Goal: Information Seeking & Learning: Learn about a topic

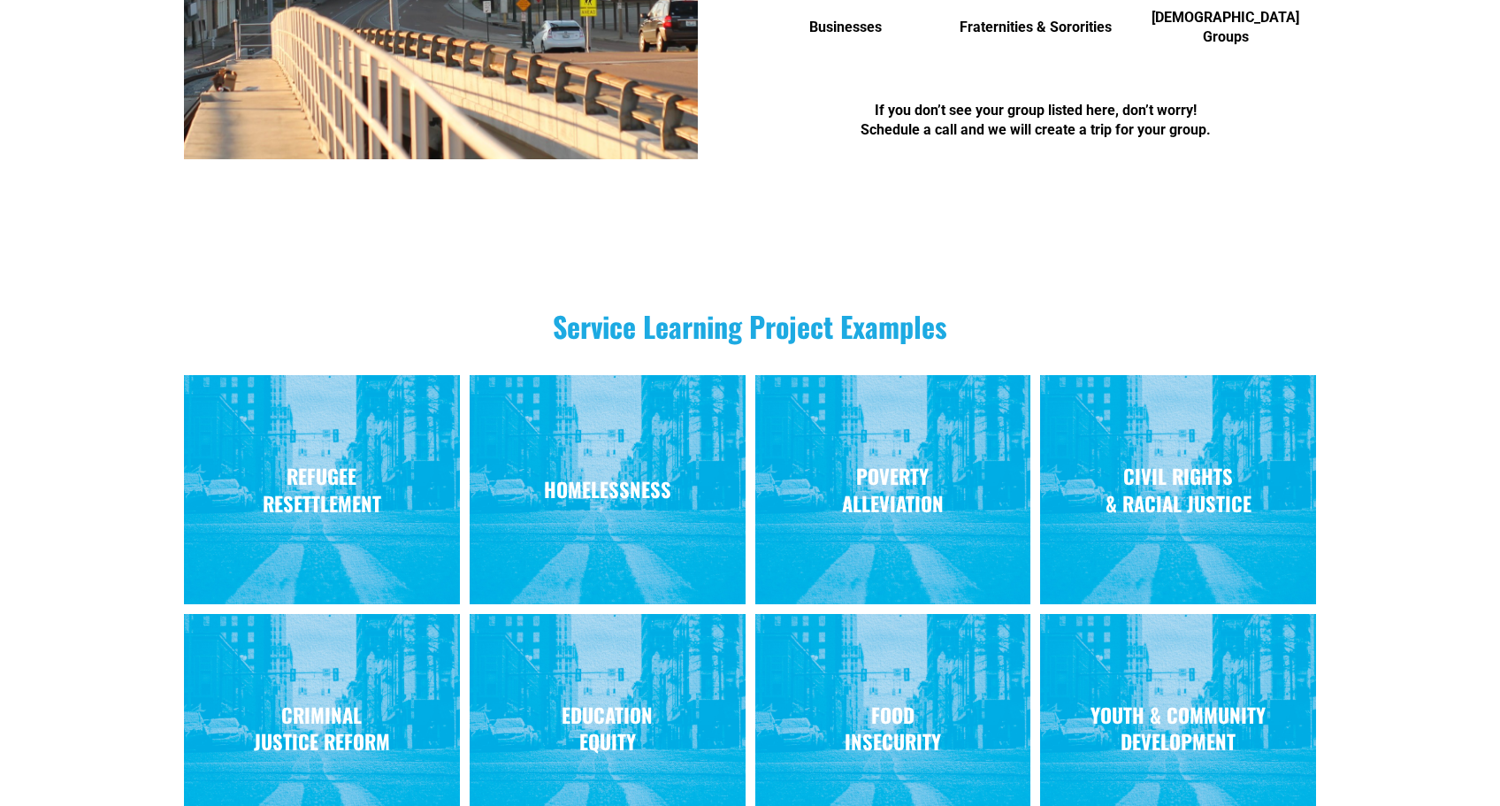
scroll to position [1517, 0]
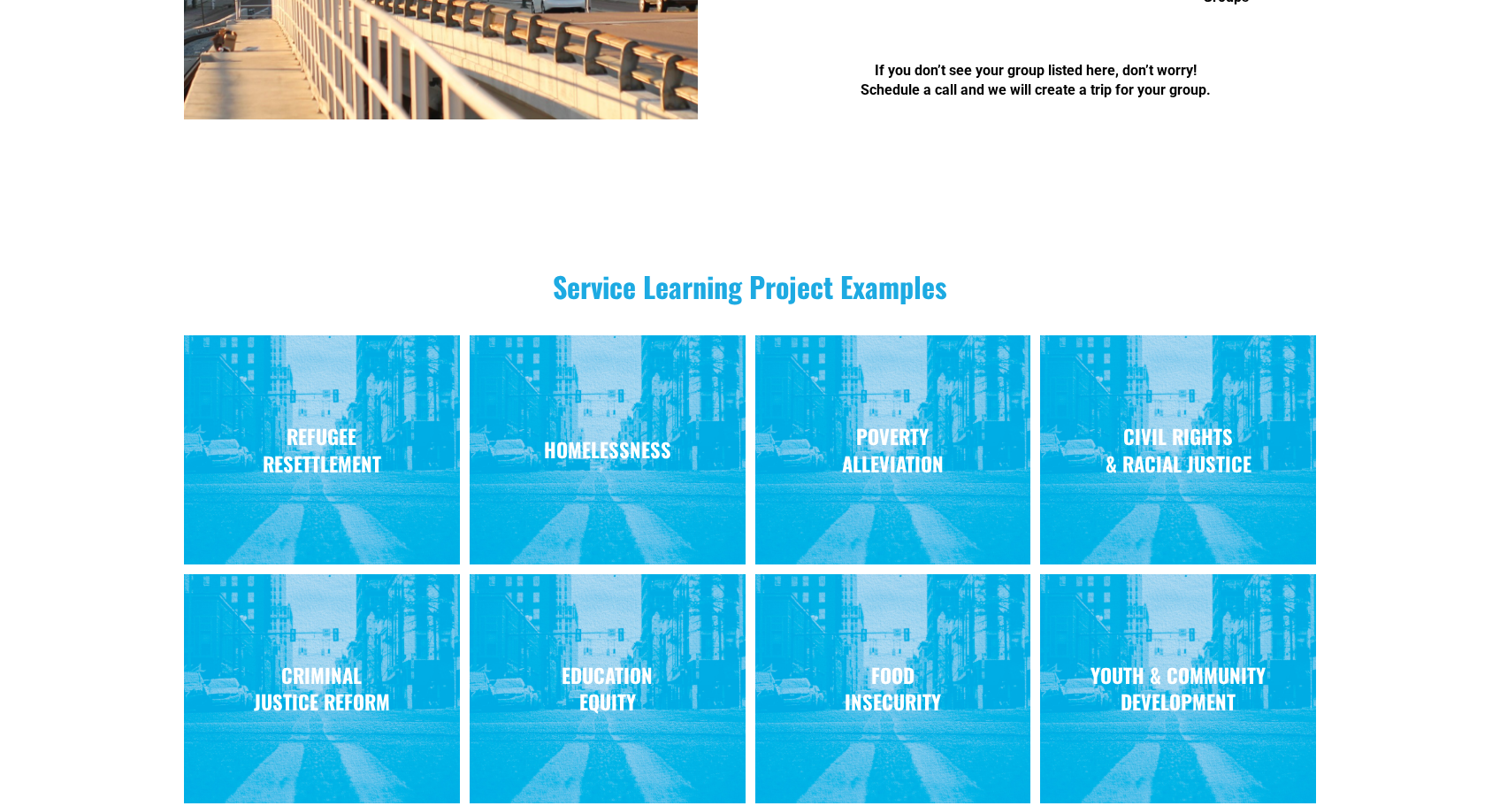
click at [576, 487] on div "HOMELESSNESS" at bounding box center [608, 450] width 276 height 93
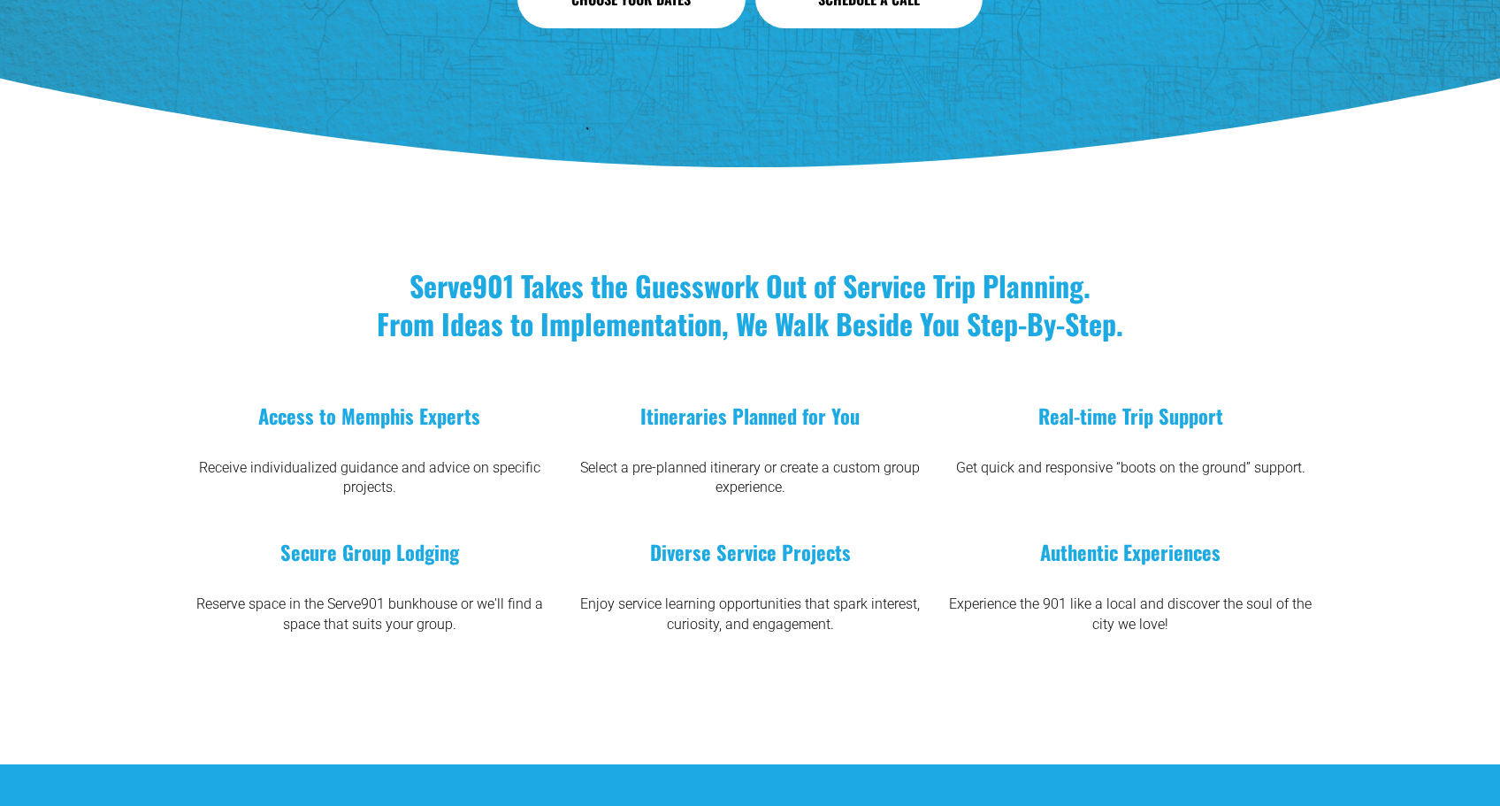
scroll to position [3944, 0]
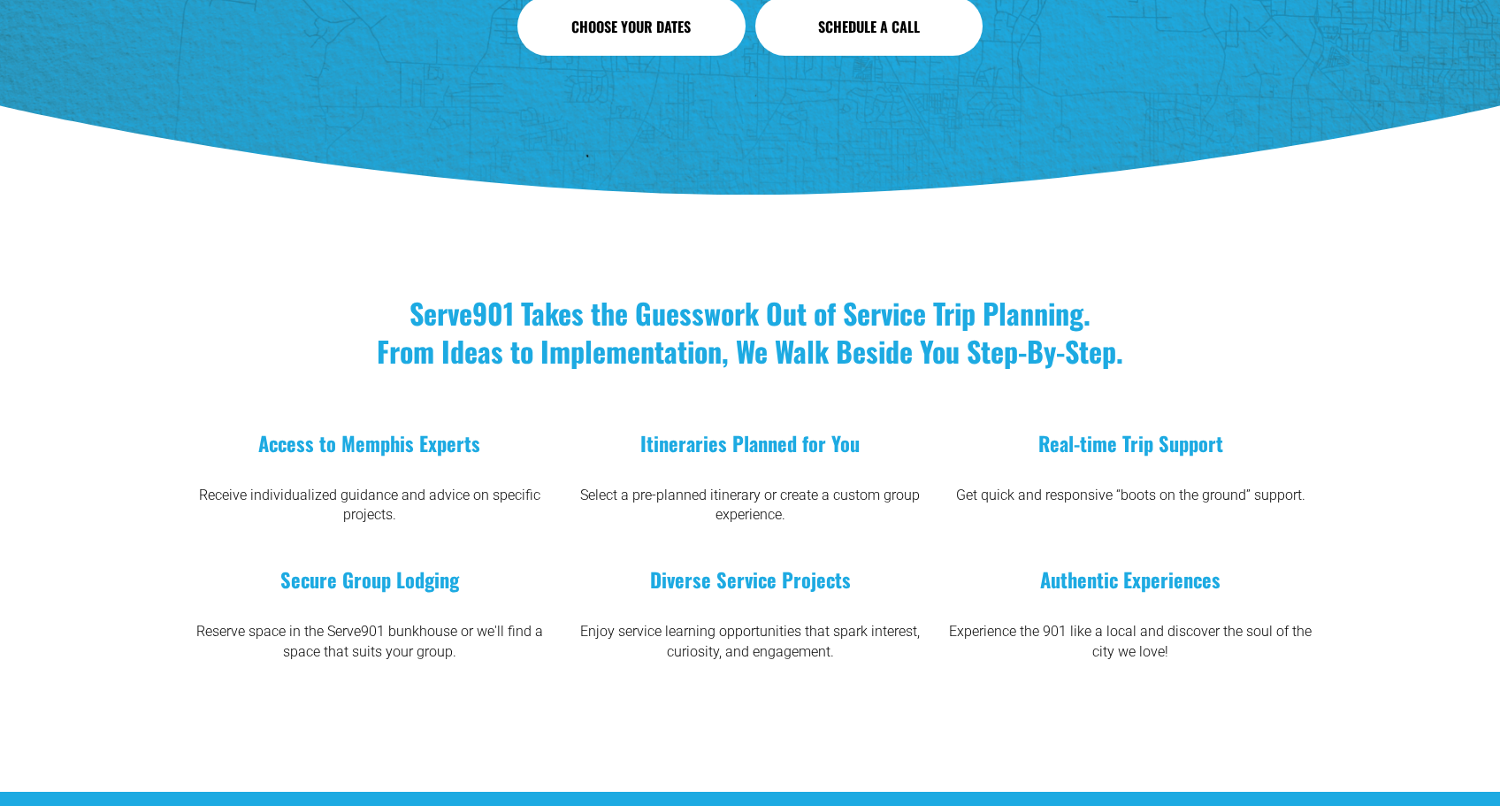
click at [694, 457] on div "Itineraries Planned for You Select a pre-planned itinerary or create a custom g…" at bounding box center [749, 478] width 371 height 96
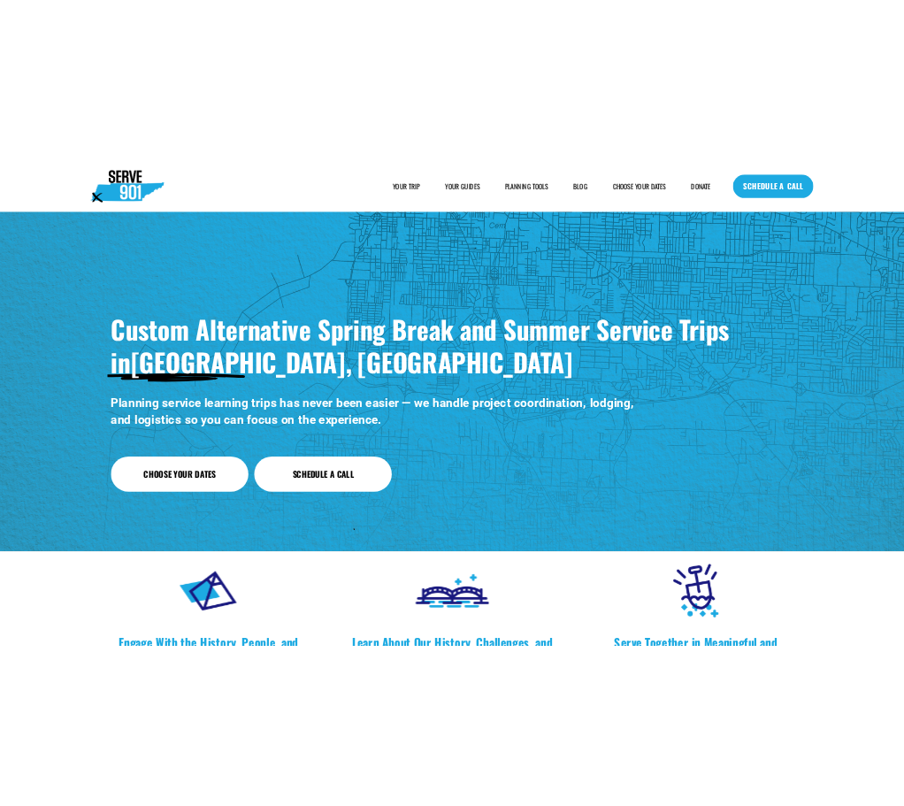
scroll to position [0, 0]
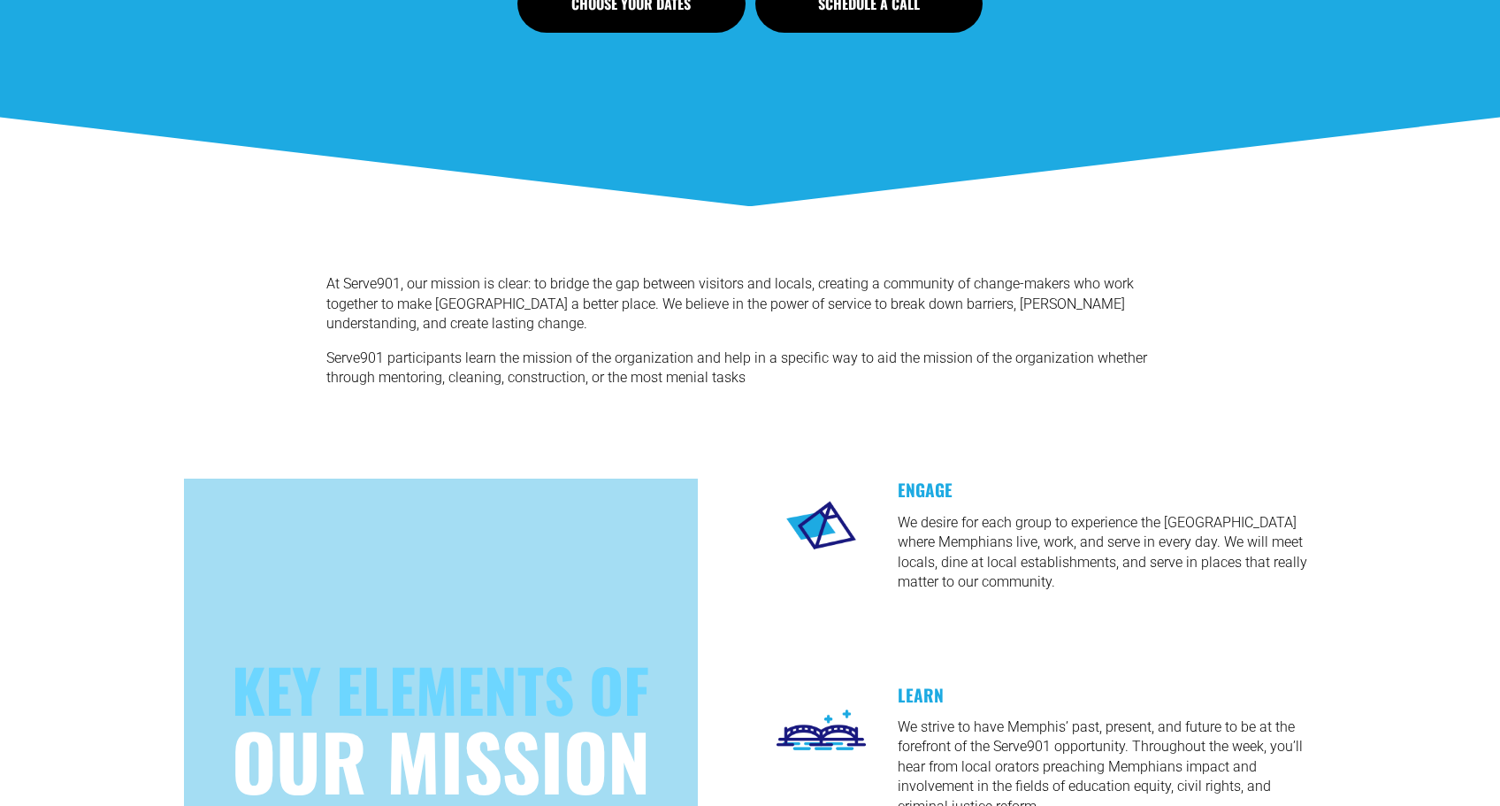
scroll to position [1929, 0]
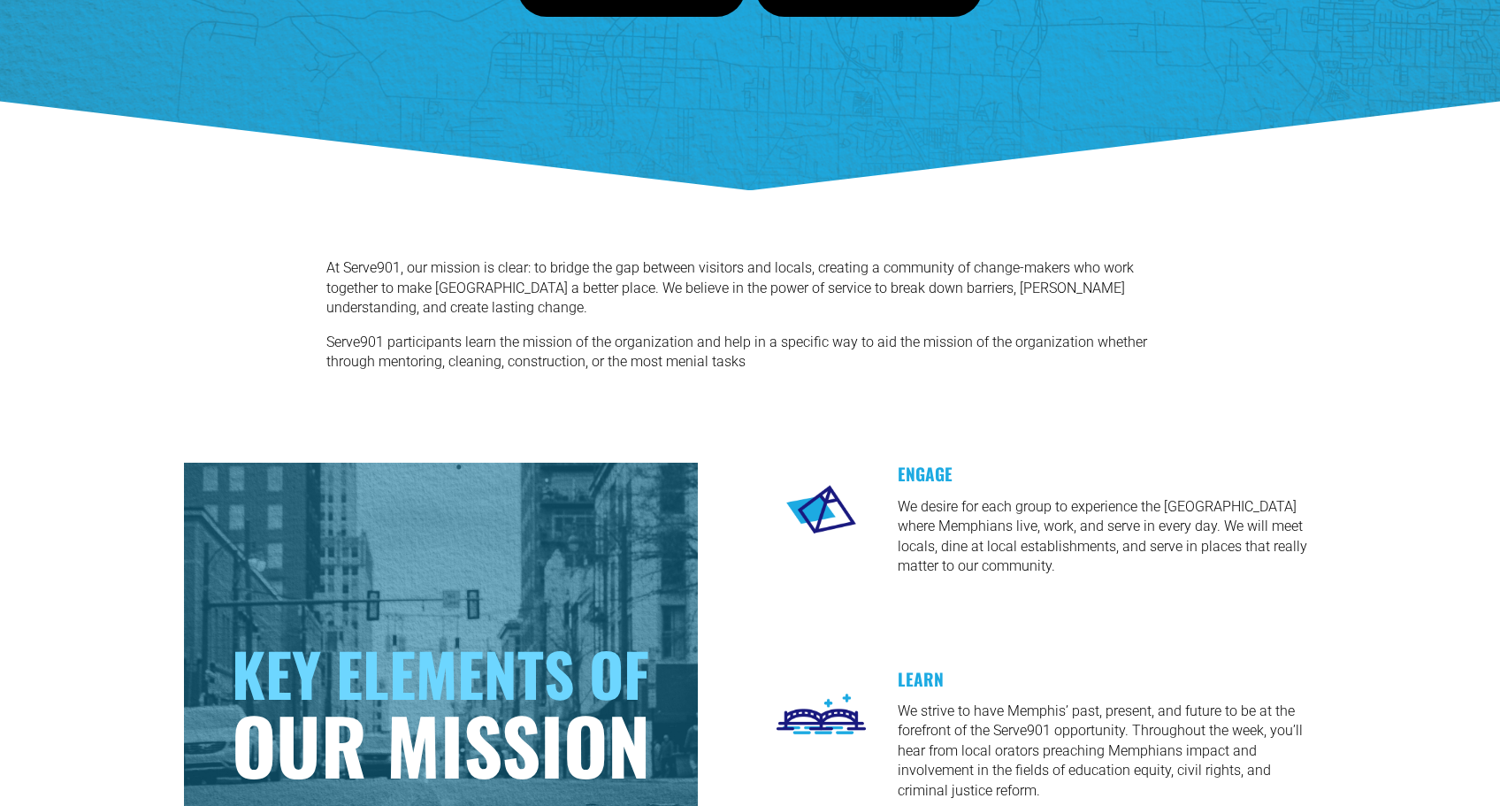
click at [535, 270] on p "At Serve901, our mission is clear: to bridge the gap between visitors and local…" at bounding box center [749, 287] width 847 height 59
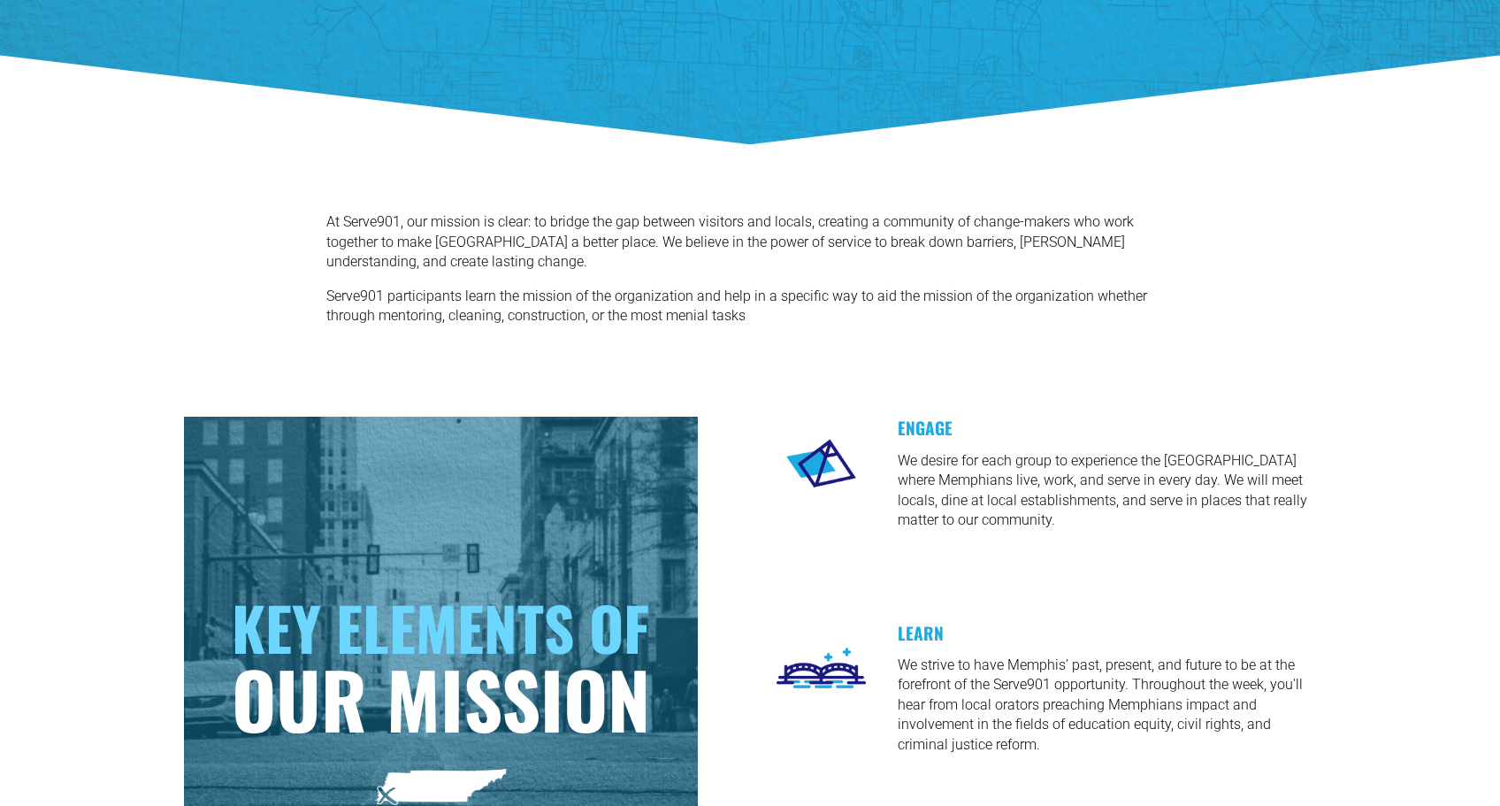
scroll to position [1971, 0]
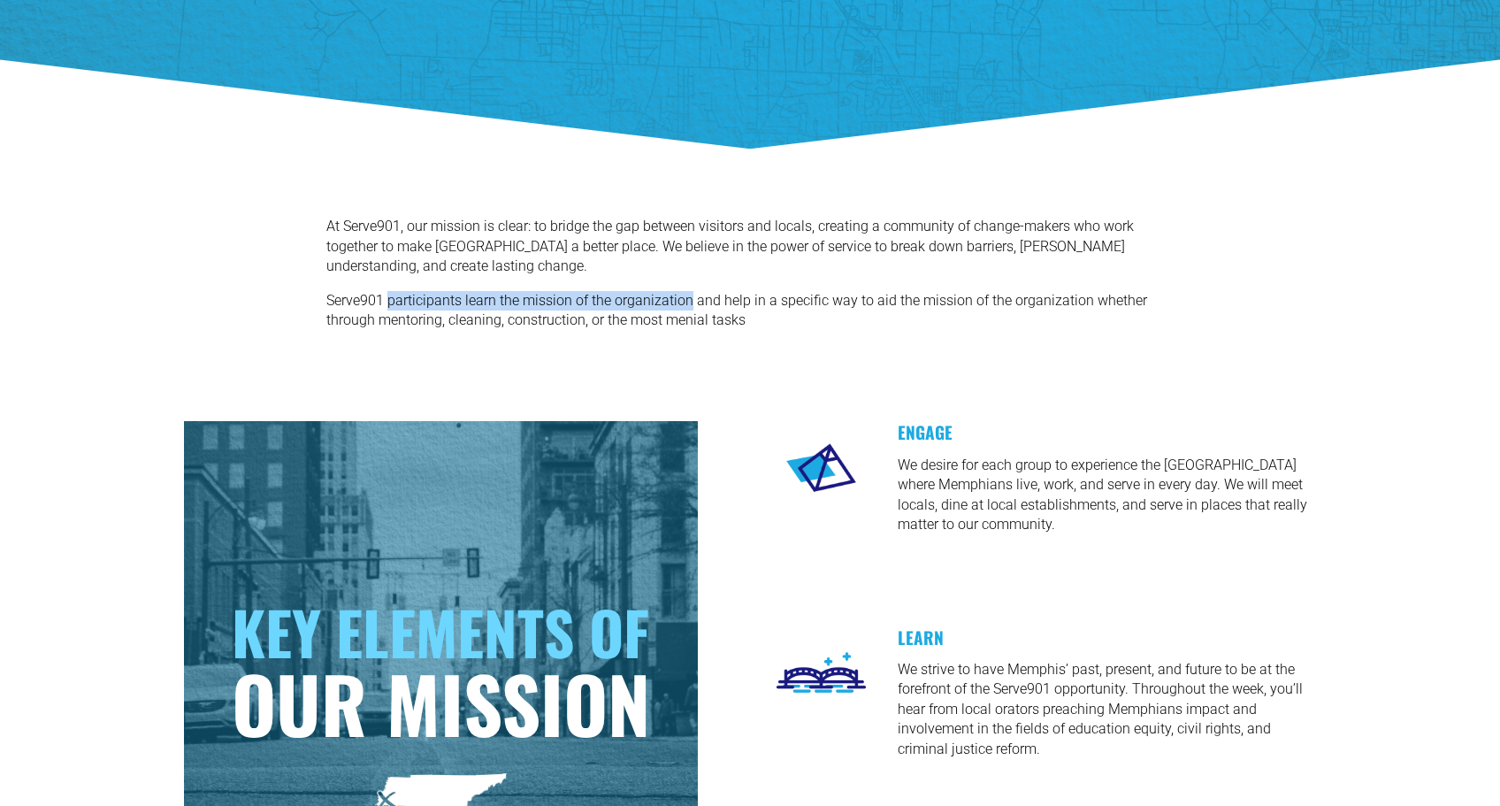
drag, startPoint x: 390, startPoint y: 301, endPoint x: 690, endPoint y: 299, distance: 299.9
click at [690, 299] on p "Serve901 participants learn the mission of the organization and help in a speci…" at bounding box center [749, 311] width 847 height 40
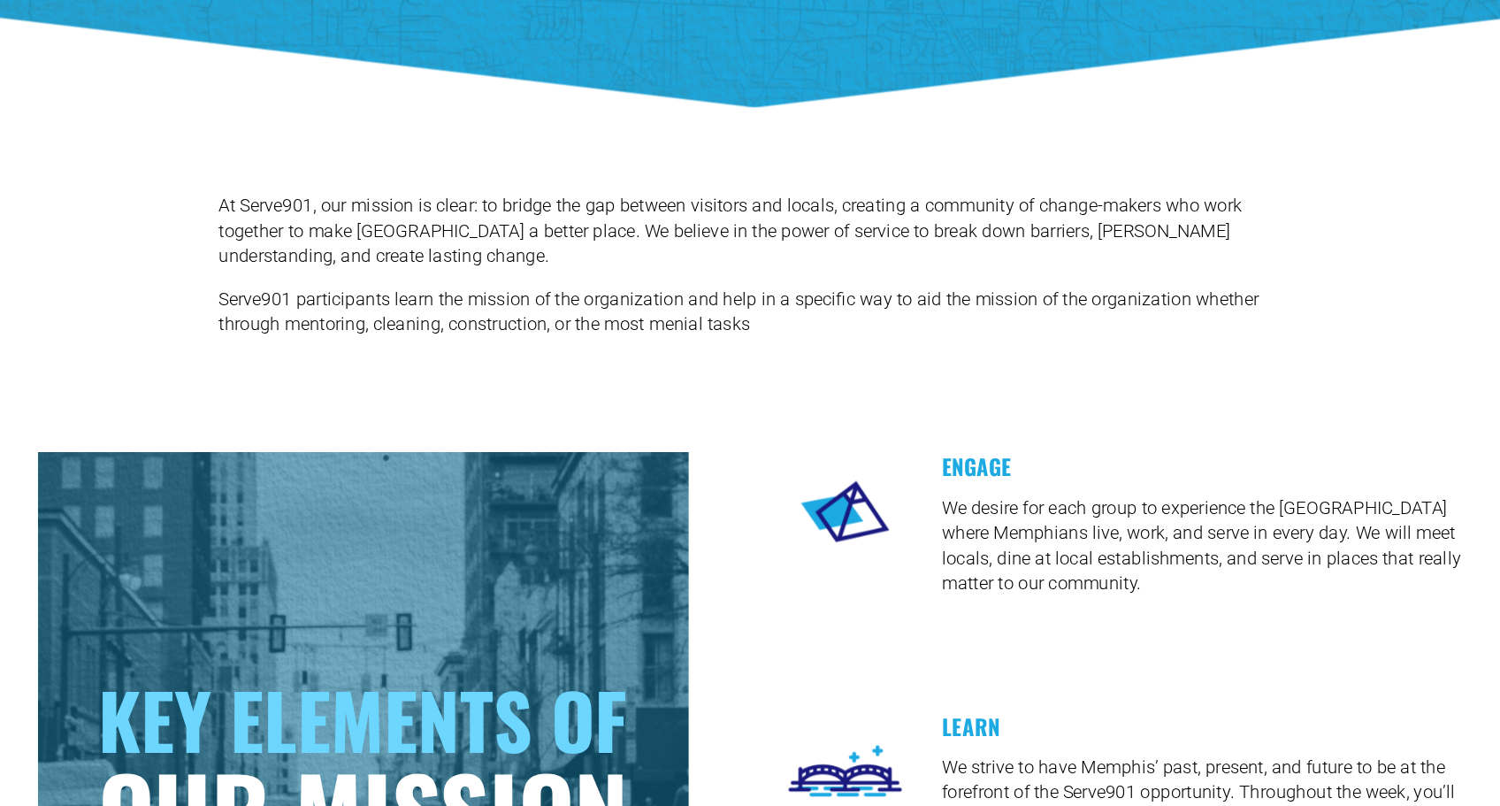
scroll to position [1866, 0]
click at [599, 322] on p "At Serve901, our mission is clear: to bridge the gap between visitors and local…" at bounding box center [749, 351] width 847 height 59
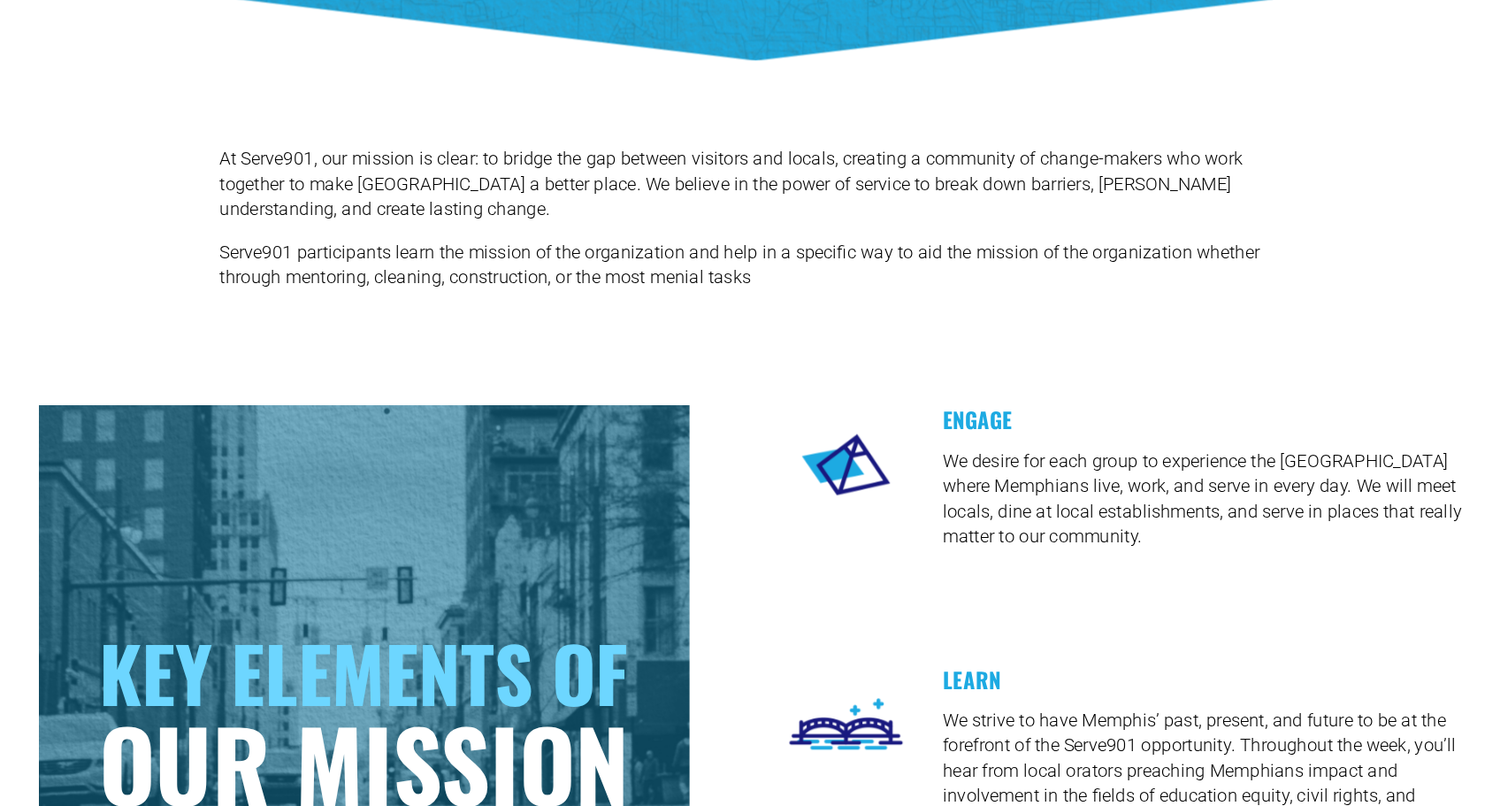
scroll to position [1905, 0]
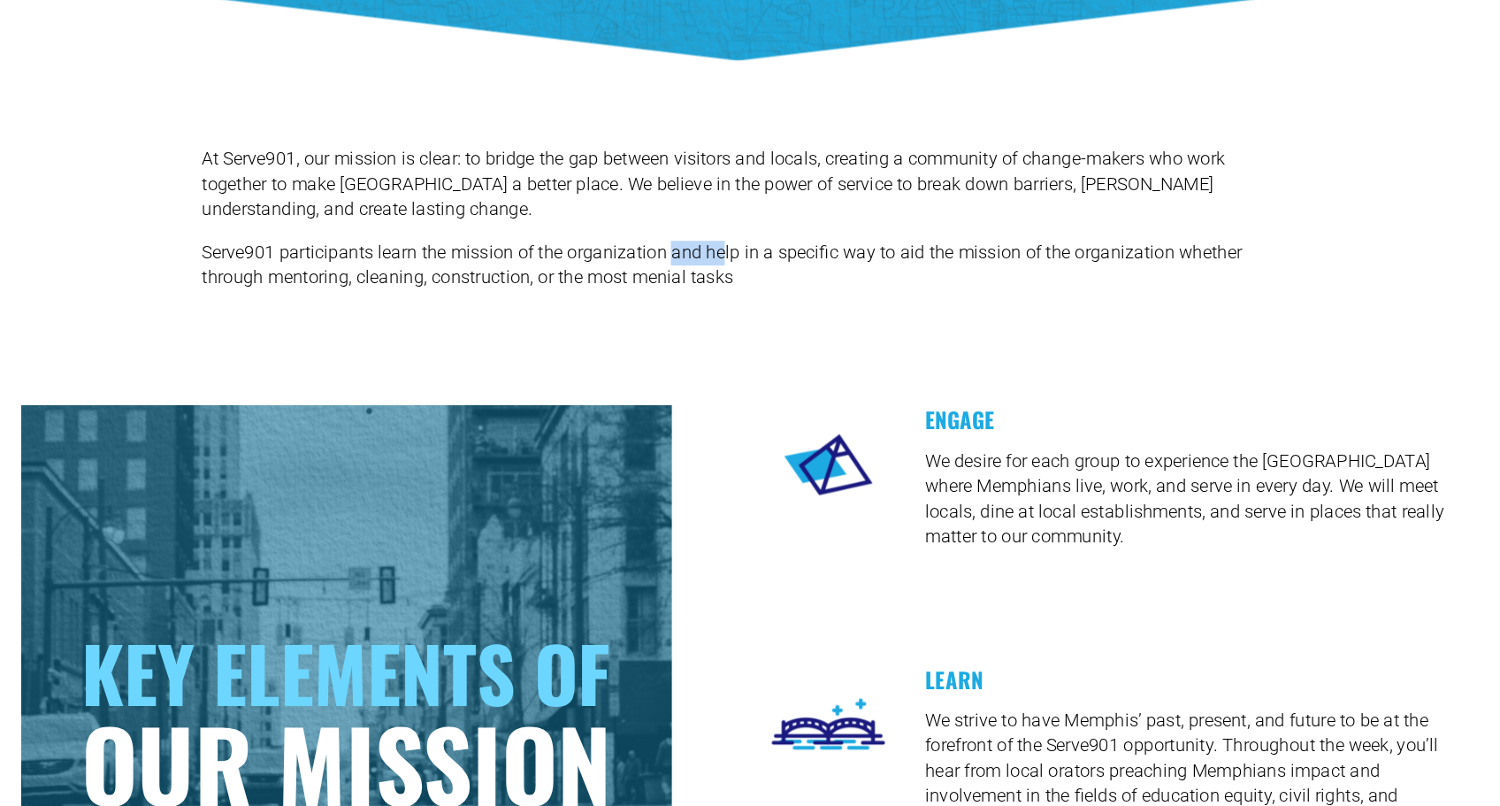
drag, startPoint x: 525, startPoint y: 202, endPoint x: 576, endPoint y: 198, distance: 50.6
click at [576, 357] on p "Serve901 participants learn the mission of the organization and help in a speci…" at bounding box center [749, 377] width 847 height 40
drag, startPoint x: 604, startPoint y: 202, endPoint x: 648, endPoint y: 202, distance: 44.2
click at [648, 357] on p "Serve901 participants learn the mission of the organization and help in a speci…" at bounding box center [749, 377] width 847 height 40
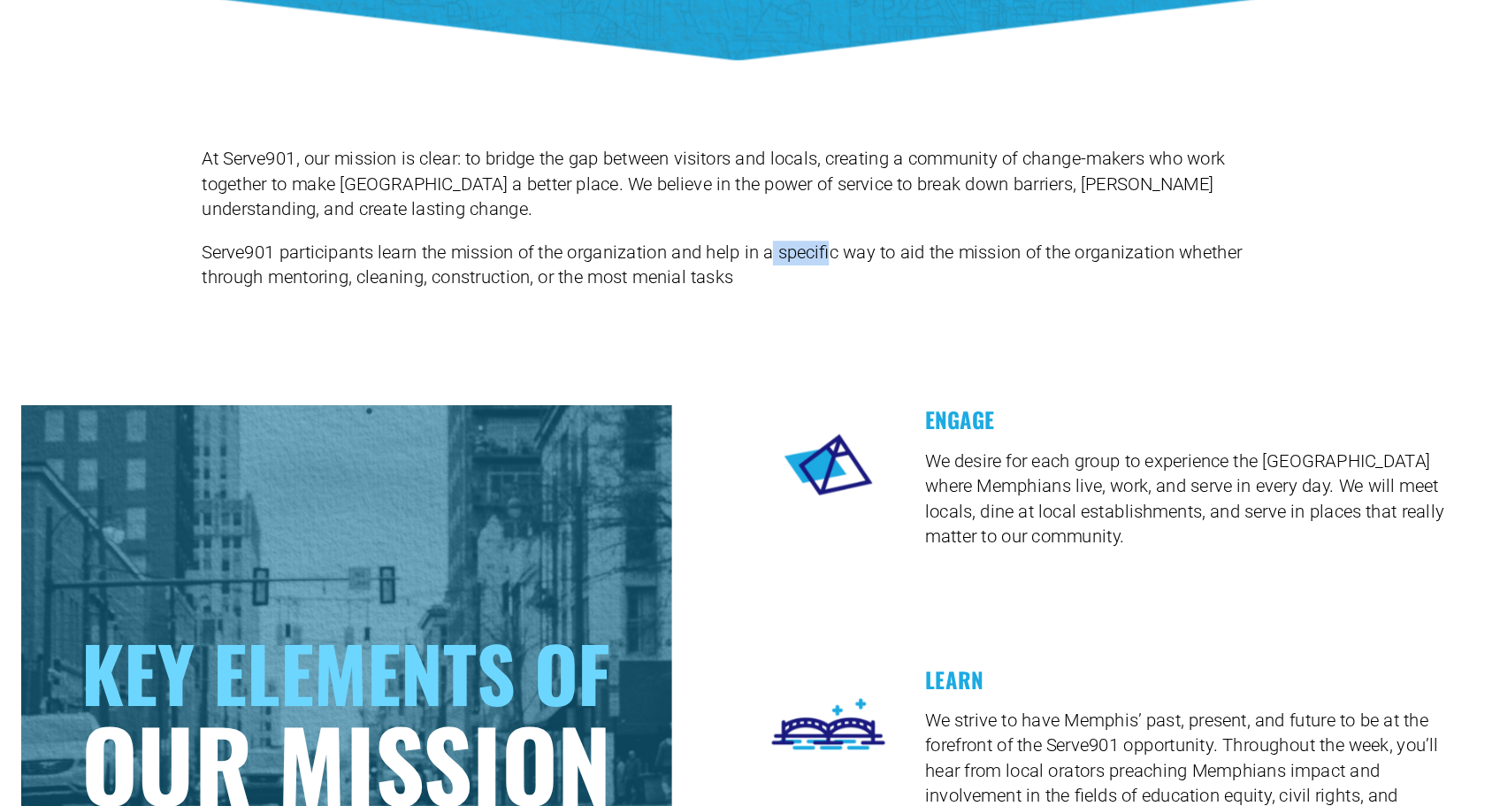
click at [644, 357] on p "Serve901 participants learn the mission of the organization and help in a speci…" at bounding box center [749, 377] width 847 height 40
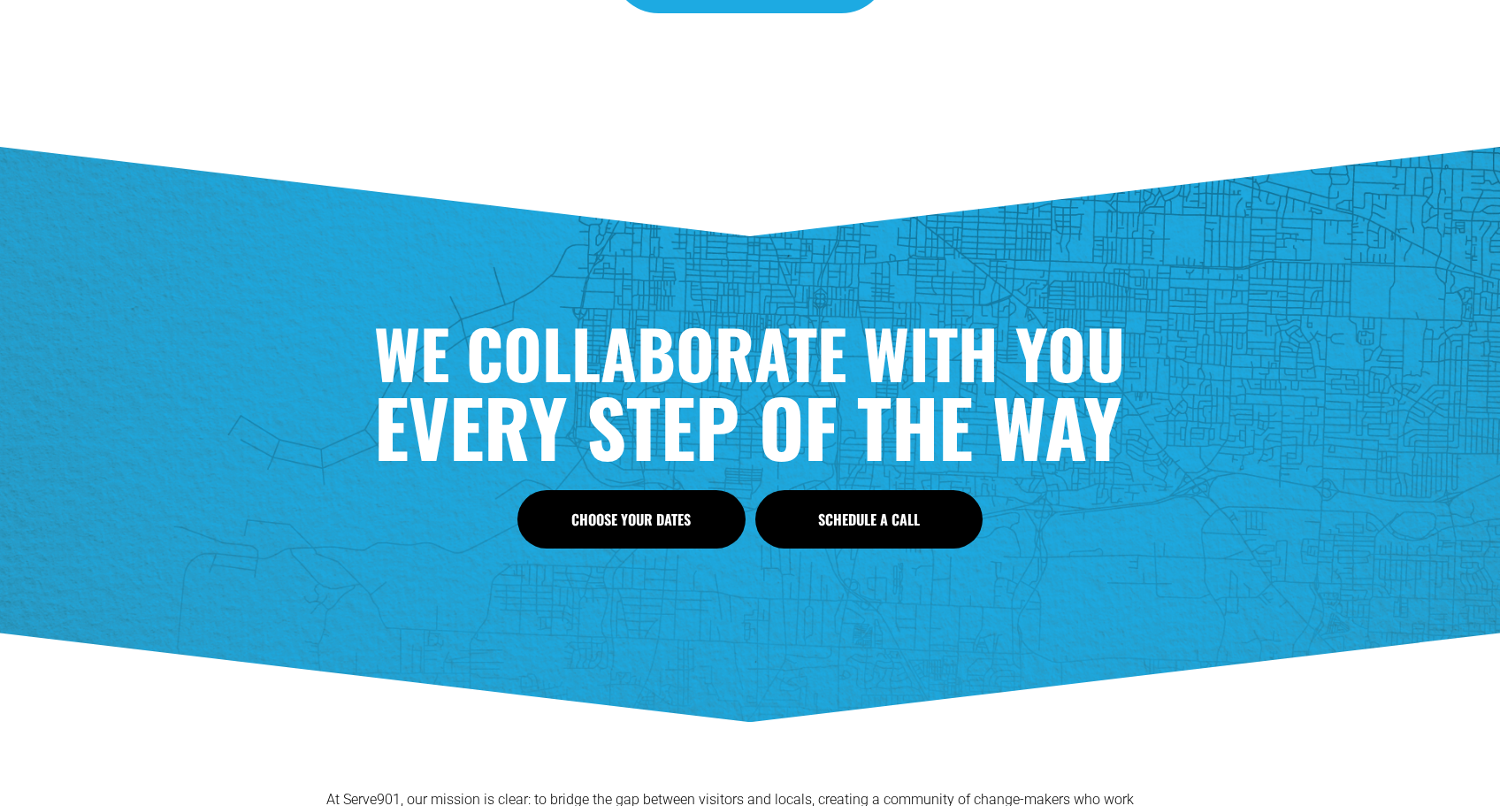
scroll to position [1211, 0]
